Goal: Find specific page/section

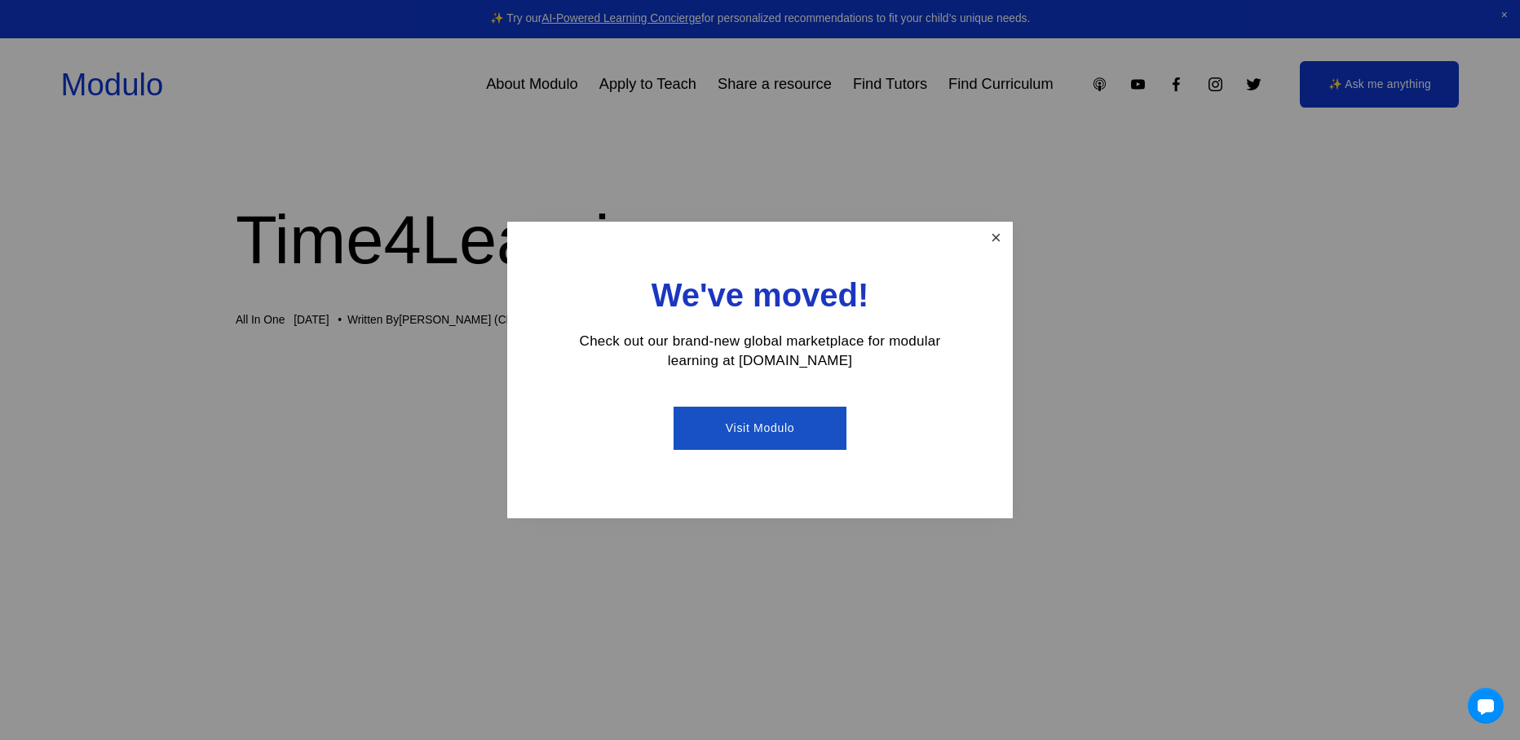
click at [983, 252] on link "Close" at bounding box center [996, 238] width 29 height 29
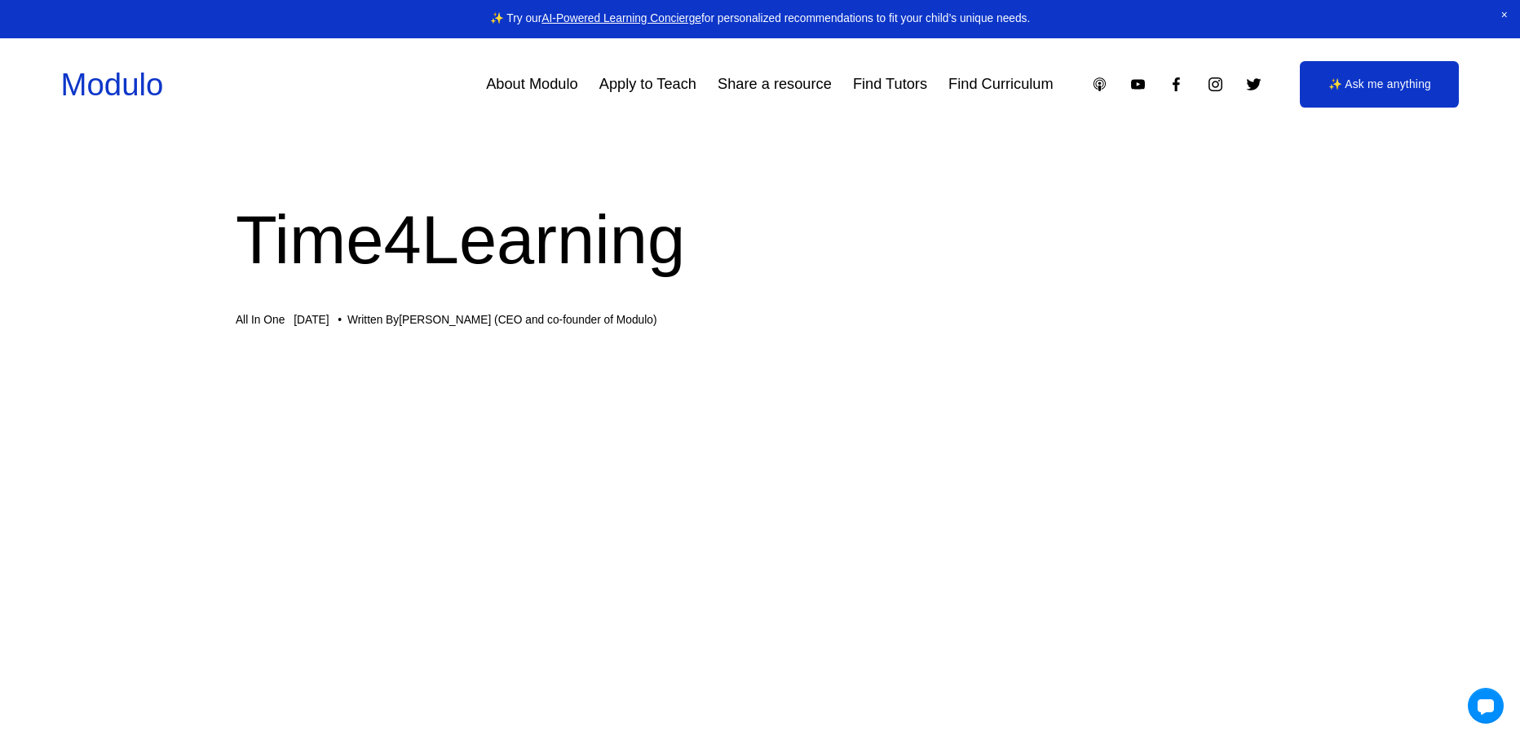
click at [1009, 106] on div "Modulo About Modulo Apply to Teach Share a resource Find Tutors Find Curriculum" at bounding box center [557, 85] width 992 height 44
click at [1013, 90] on link "Find Curriculum" at bounding box center [1000, 83] width 105 height 29
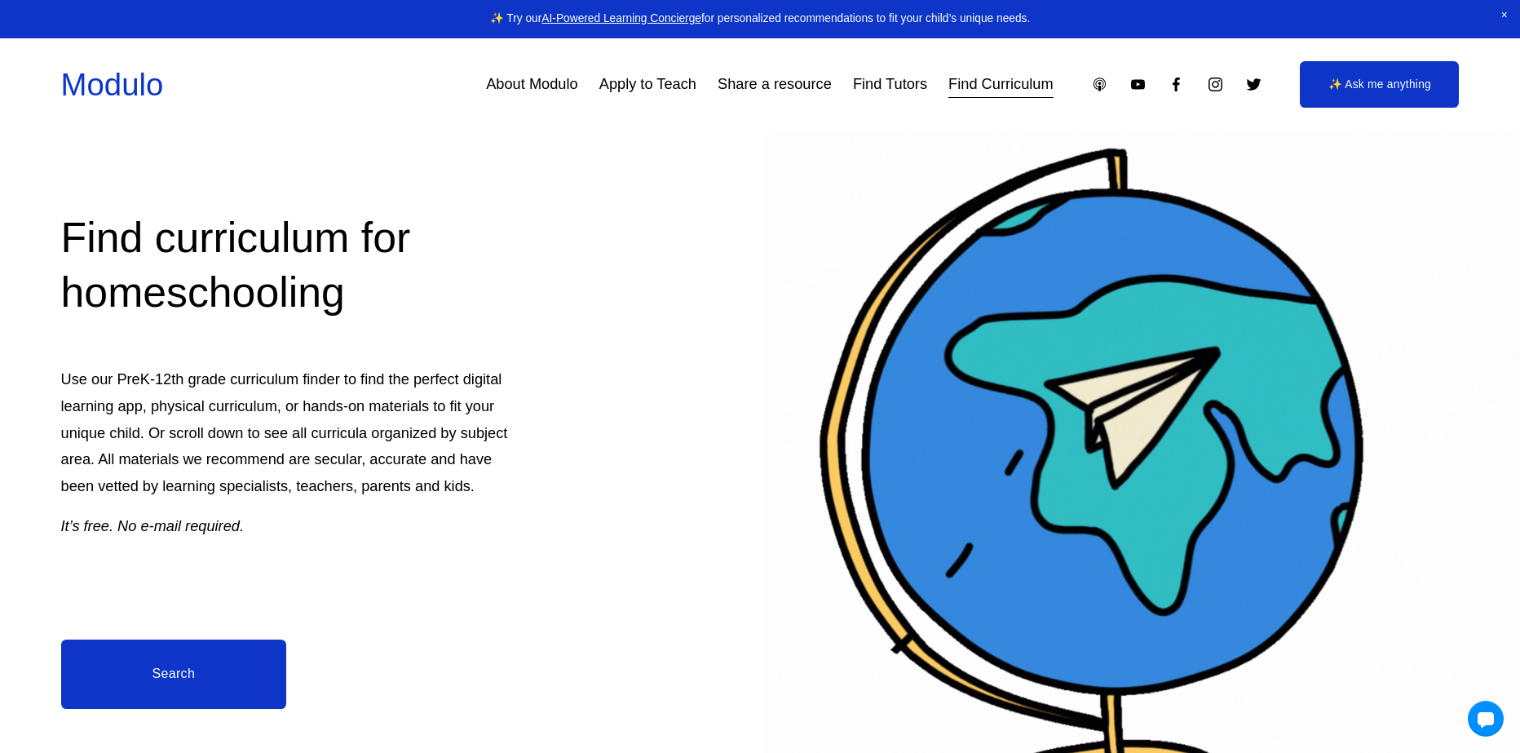
scroll to position [245, 0]
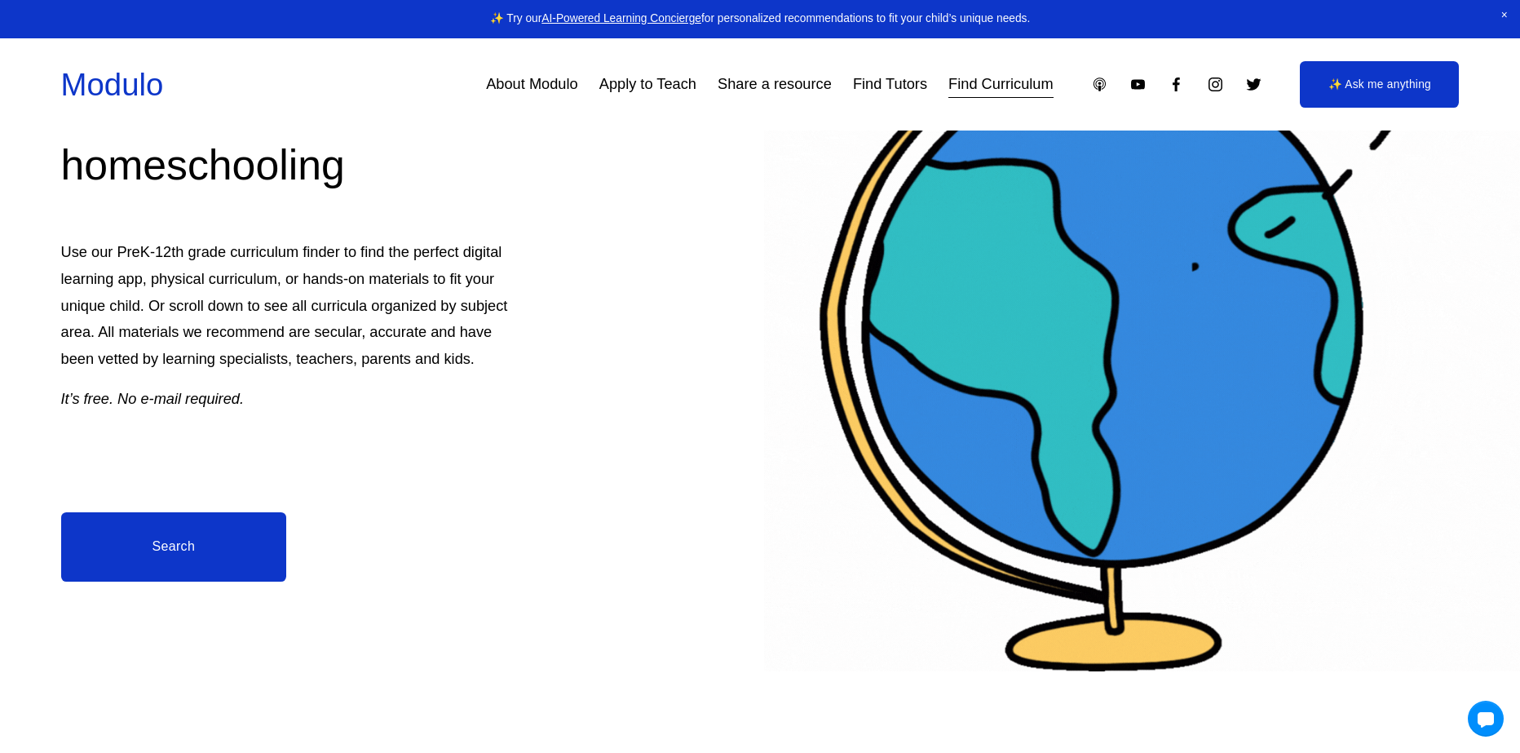
click at [183, 546] on link "Search" at bounding box center [174, 546] width 226 height 69
